Goal: Communication & Community: Share content

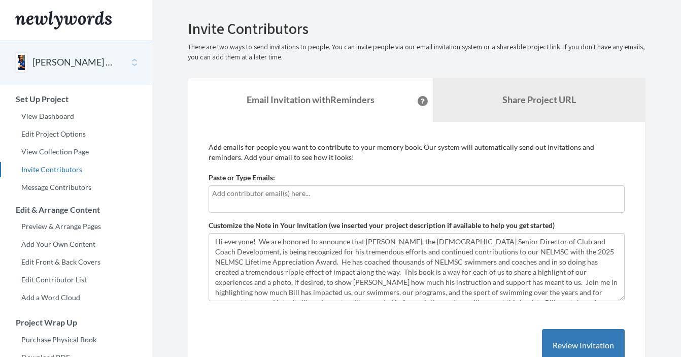
click at [276, 194] on input "text" at bounding box center [416, 193] width 409 height 11
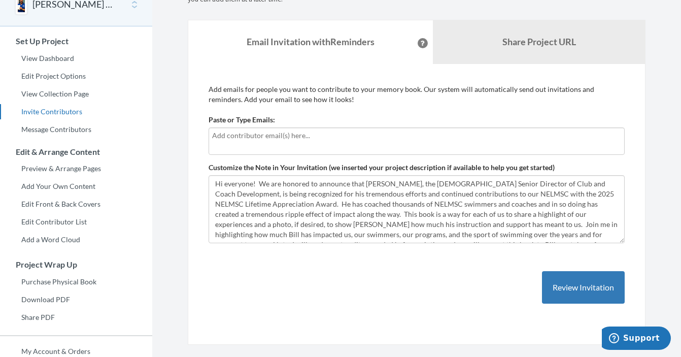
scroll to position [55, 0]
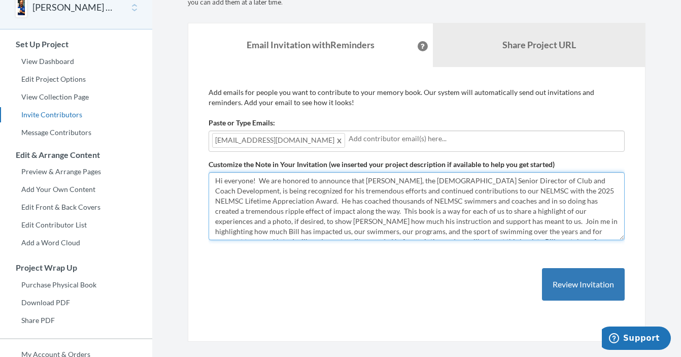
click at [239, 180] on textarea "Hi everyone! We are honored to announce that Bill Brenner, the USMS Senior Dire…" at bounding box center [417, 206] width 416 height 68
click at [242, 182] on textarea "Hi everyone! We are honored to announce that Bill Brenner, the USMS Senior Dire…" at bounding box center [417, 206] width 416 height 68
click at [476, 221] on textarea "Hi everyone! We are honored to announce that Bill Brenner, the USMS Senior Dire…" at bounding box center [417, 206] width 416 height 68
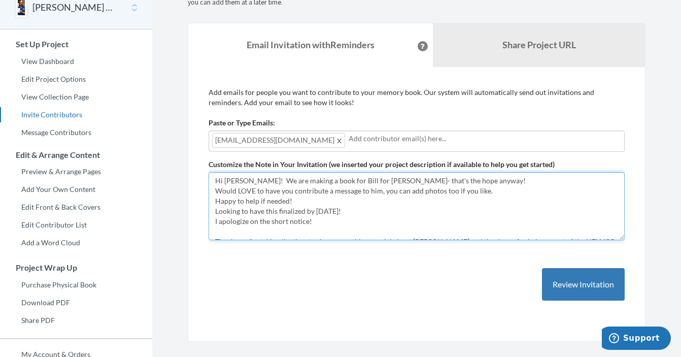
scroll to position [6, 0]
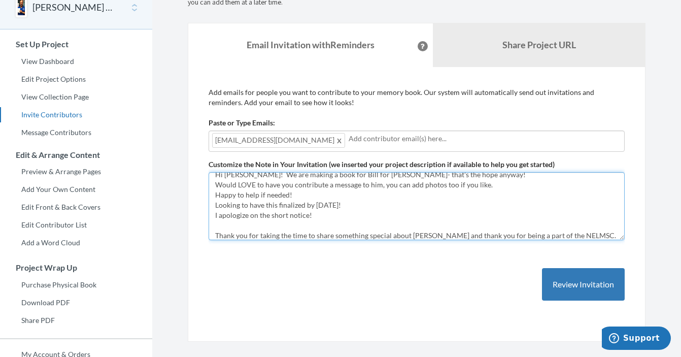
click at [572, 237] on textarea "Hi everyone! We are honored to announce that Bill Brenner, the USMS Senior Dire…" at bounding box center [417, 206] width 416 height 68
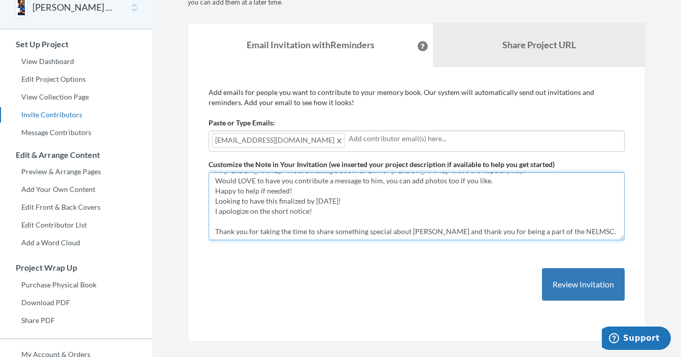
drag, startPoint x: 503, startPoint y: 236, endPoint x: 602, endPoint y: 231, distance: 99.7
click at [602, 231] on textarea "Hi everyone! We are honored to announce that Bill Brenner, the USMS Senior Dire…" at bounding box center [417, 206] width 416 height 68
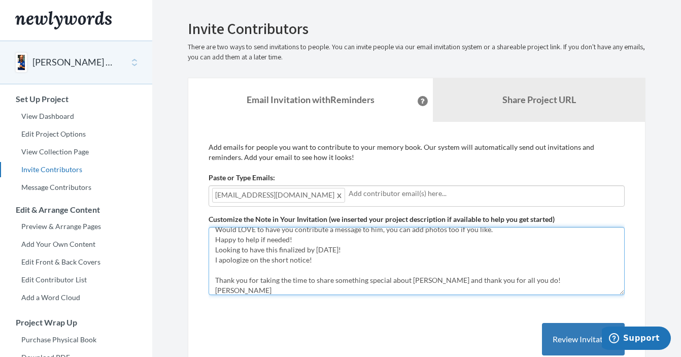
scroll to position [20, 0]
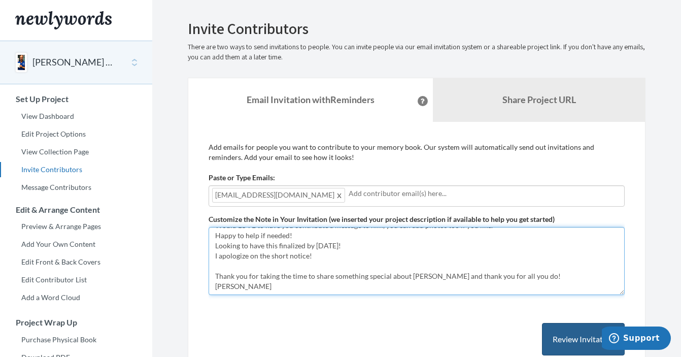
type textarea "Hi [PERSON_NAME]! We are making a book for Bill for [PERSON_NAME]- that's the h…"
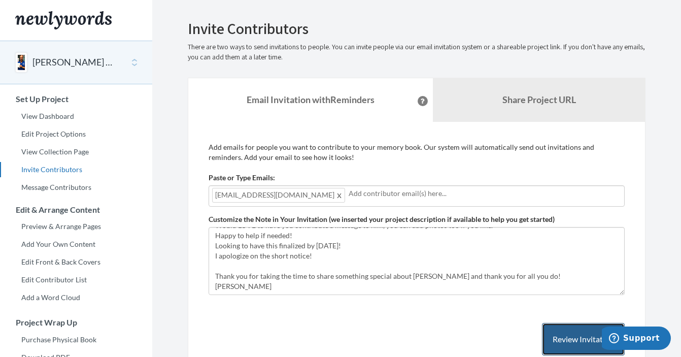
click at [567, 332] on button "Review Invitation" at bounding box center [583, 339] width 83 height 33
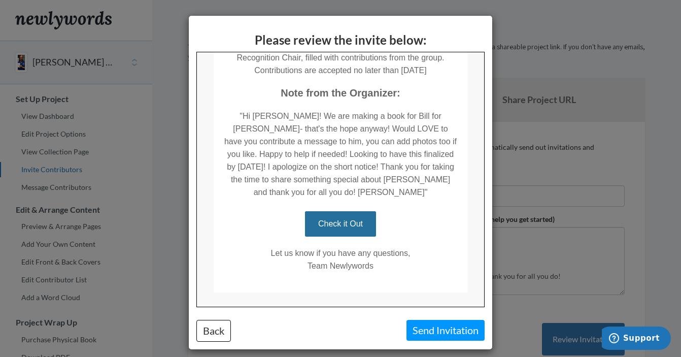
scroll to position [322, 0]
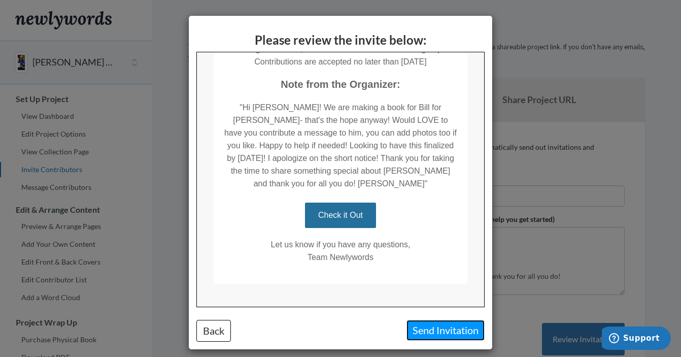
click at [437, 329] on button "Send Invitation" at bounding box center [446, 330] width 78 height 21
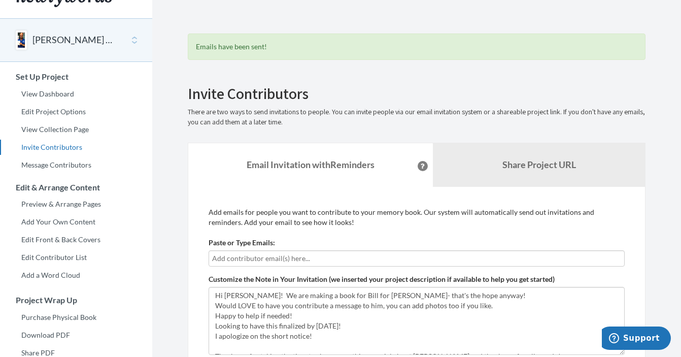
scroll to position [0, 0]
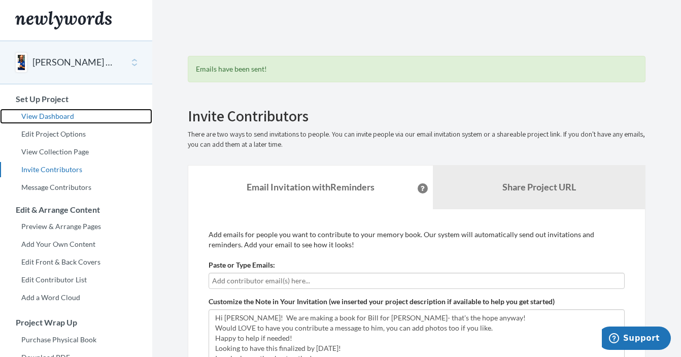
click at [58, 118] on link "View Dashboard" at bounding box center [76, 116] width 152 height 15
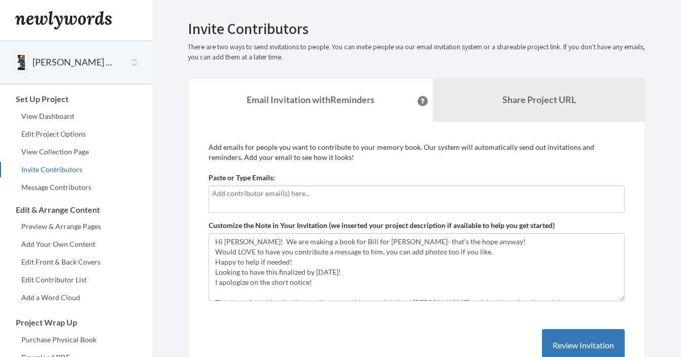
click at [269, 188] on input "text" at bounding box center [416, 193] width 409 height 11
type input "t"
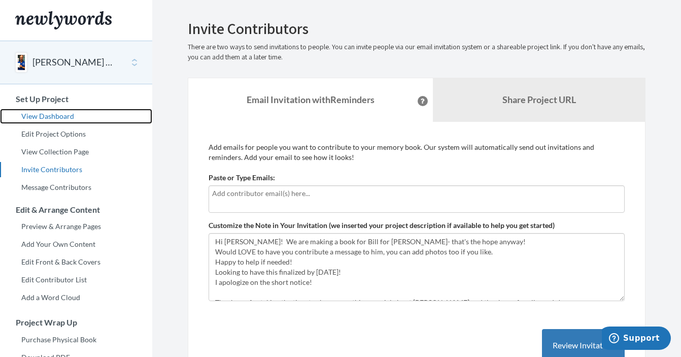
click at [83, 117] on link "View Dashboard" at bounding box center [76, 116] width 152 height 15
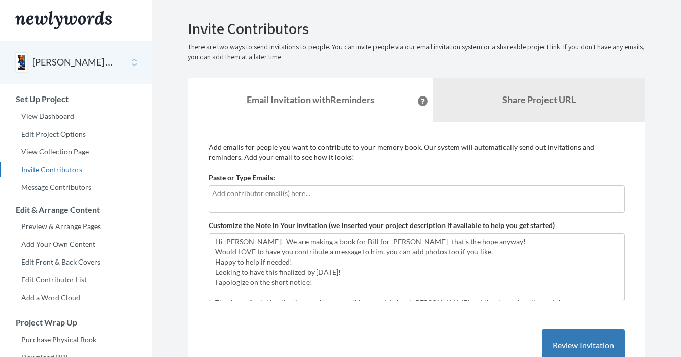
click at [266, 192] on input "text" at bounding box center [416, 193] width 409 height 11
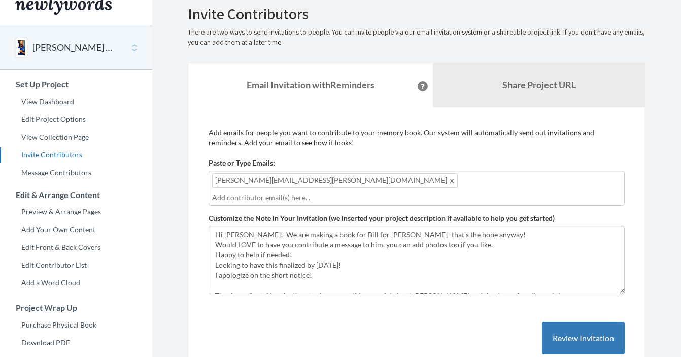
scroll to position [18, 0]
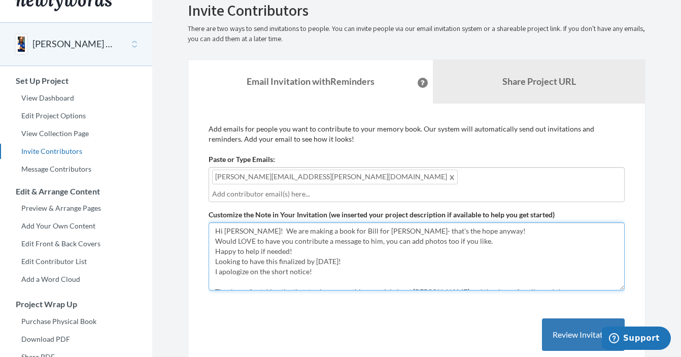
click at [231, 222] on textarea "Hi [PERSON_NAME]! We are making a book for Bill for [PERSON_NAME]- that's the h…" at bounding box center [417, 256] width 416 height 68
drag, startPoint x: 349, startPoint y: 216, endPoint x: 454, endPoint y: 220, distance: 105.2
click at [454, 222] on textarea "Hi [PERSON_NAME]! We are making a book for Bill for [PERSON_NAME]- that's the h…" at bounding box center [417, 256] width 416 height 68
click at [215, 239] on textarea "Hi [PERSON_NAME]! We are making a book for Bill for [PERSON_NAME]- that's the h…" at bounding box center [417, 256] width 416 height 68
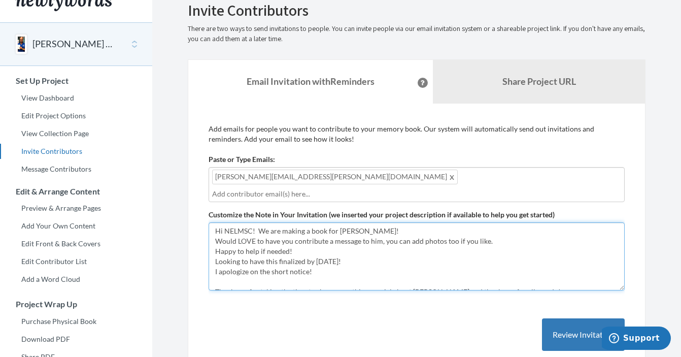
click at [295, 239] on textarea "Hi [PERSON_NAME]! We are making a book for Bill for [PERSON_NAME]- that's the h…" at bounding box center [417, 256] width 416 height 68
click at [316, 269] on textarea "Hi [PERSON_NAME]! We are making a book for Bill for [PERSON_NAME]- that's the h…" at bounding box center [417, 256] width 416 height 68
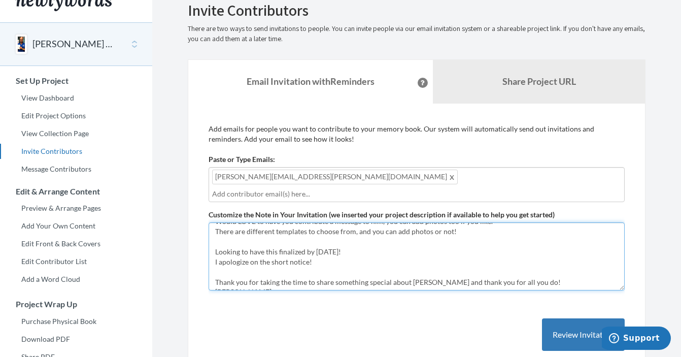
scroll to position [30, 0]
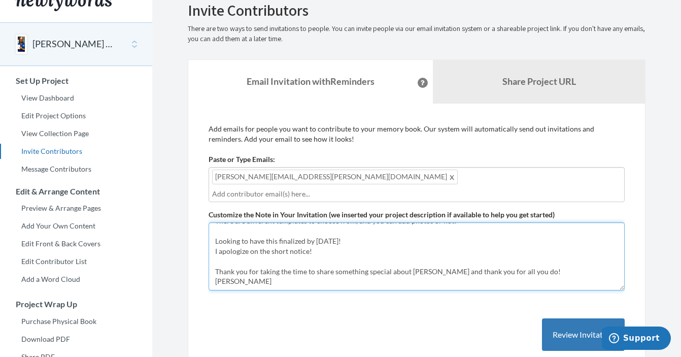
click at [215, 239] on textarea "Hi [PERSON_NAME]! We are making a book for Bill for [PERSON_NAME]- that's the h…" at bounding box center [417, 256] width 416 height 68
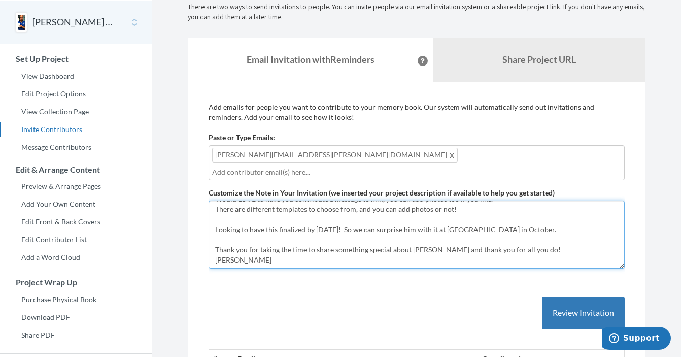
scroll to position [43, 0]
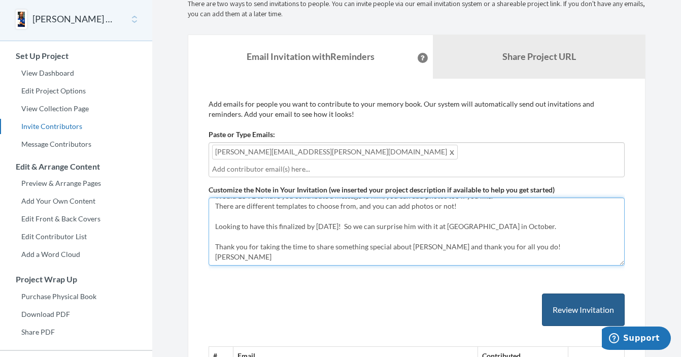
type textarea "Hi NELMSC! We are making a book for [PERSON_NAME]! Would LOVE to have you contr…"
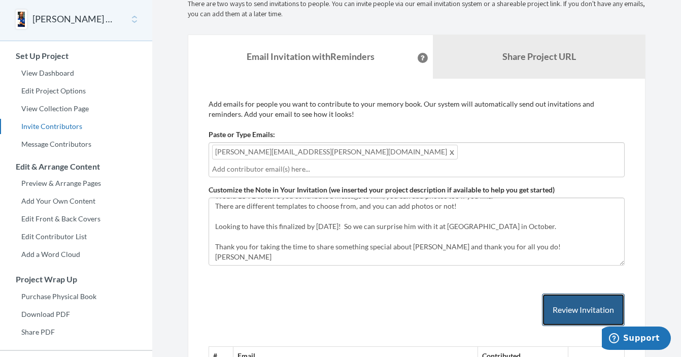
click at [558, 294] on button "Review Invitation" at bounding box center [583, 310] width 83 height 33
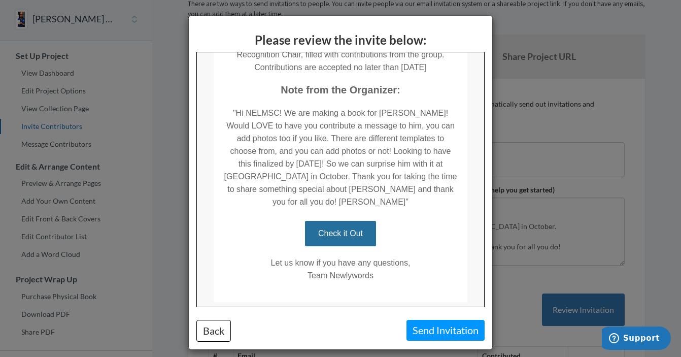
scroll to position [335, 0]
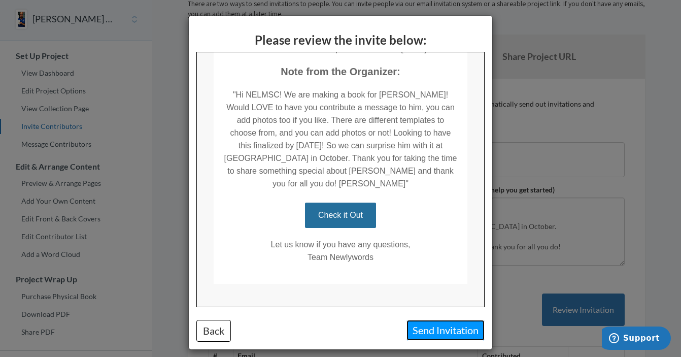
click at [432, 329] on button "Send Invitation" at bounding box center [446, 330] width 78 height 21
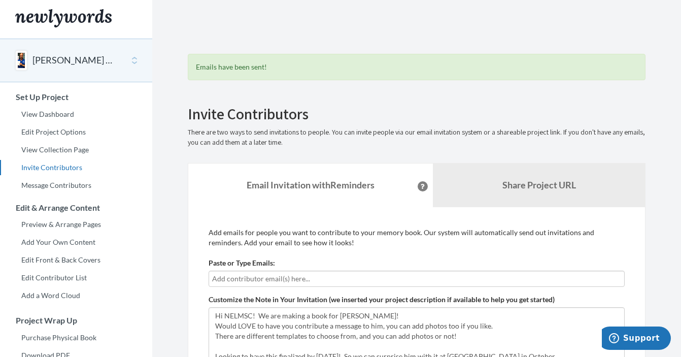
scroll to position [0, 0]
